Goal: Task Accomplishment & Management: Manage account settings

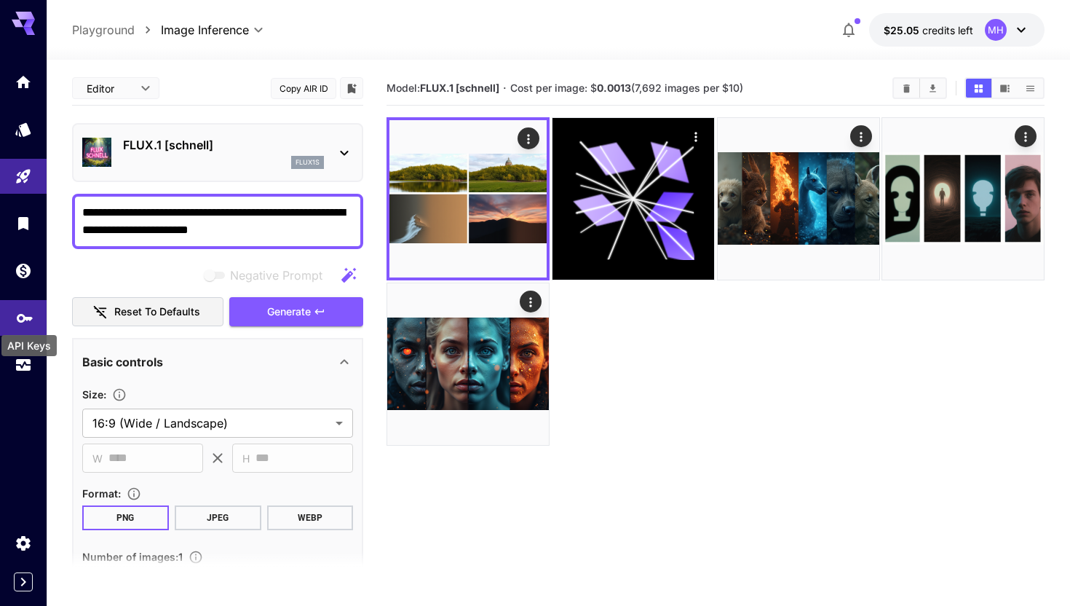
click at [29, 320] on icon "API Keys" at bounding box center [24, 312] width 17 height 17
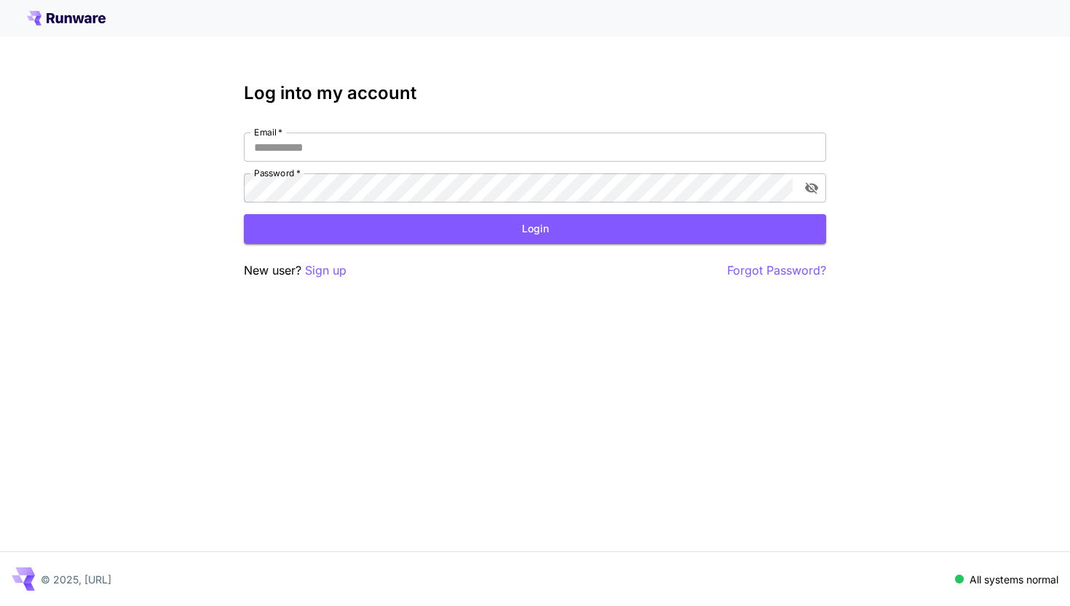
type input "**********"
click at [437, 232] on button "Login" at bounding box center [535, 229] width 582 height 30
